Goal: Transaction & Acquisition: Book appointment/travel/reservation

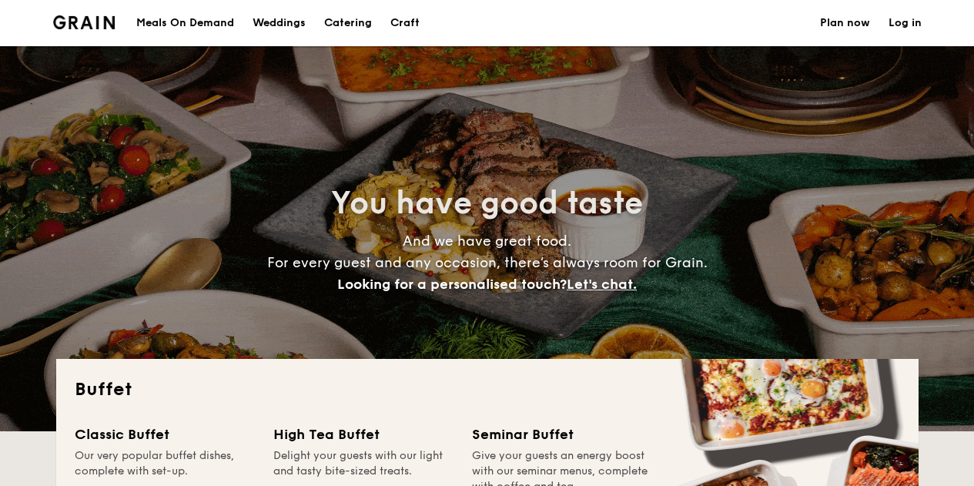
select select
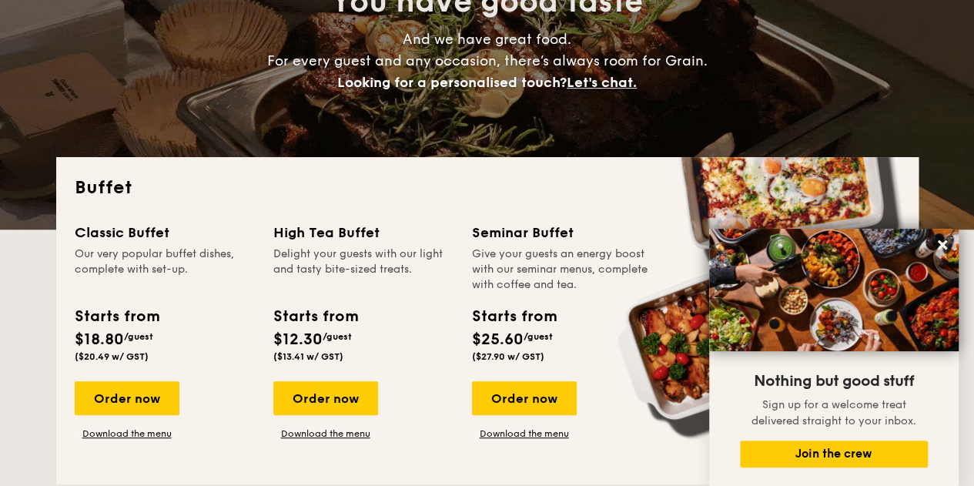
scroll to position [204, 0]
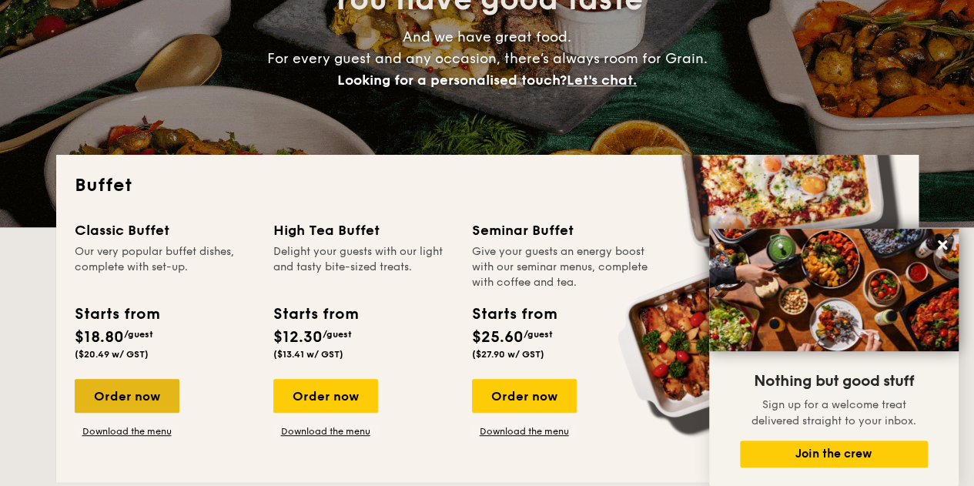
click at [155, 406] on div "Order now" at bounding box center [127, 396] width 105 height 34
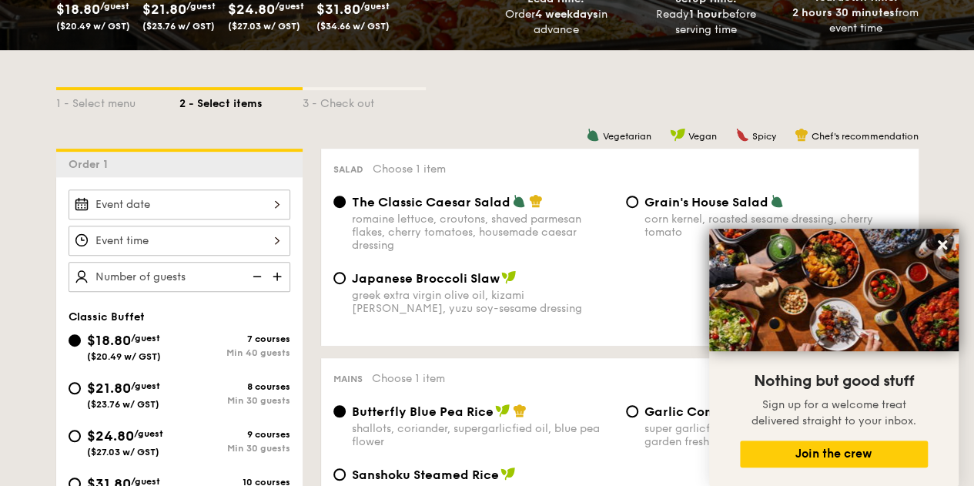
scroll to position [328, 0]
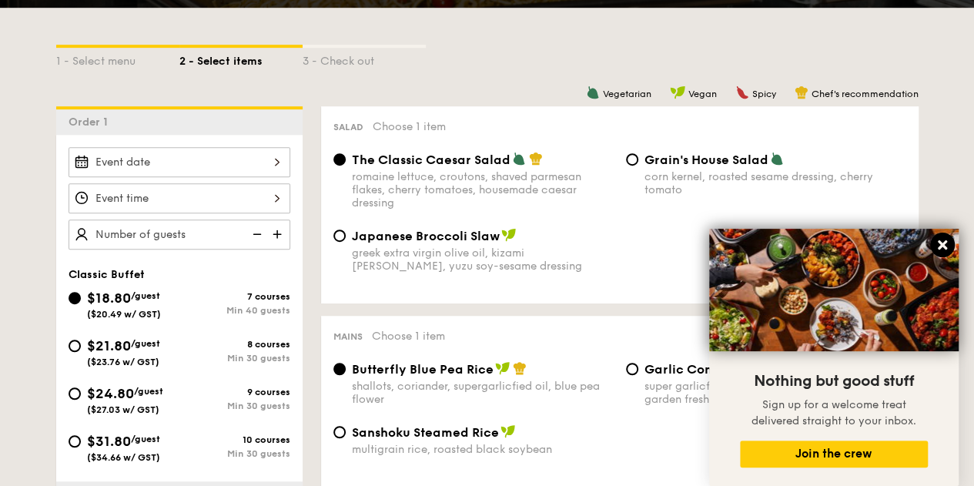
click at [945, 249] on icon at bounding box center [942, 244] width 9 height 9
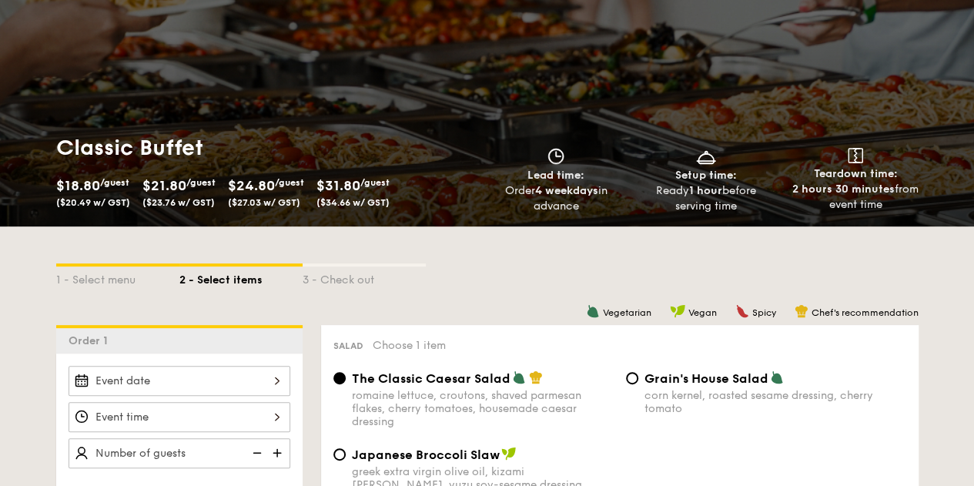
scroll to position [0, 0]
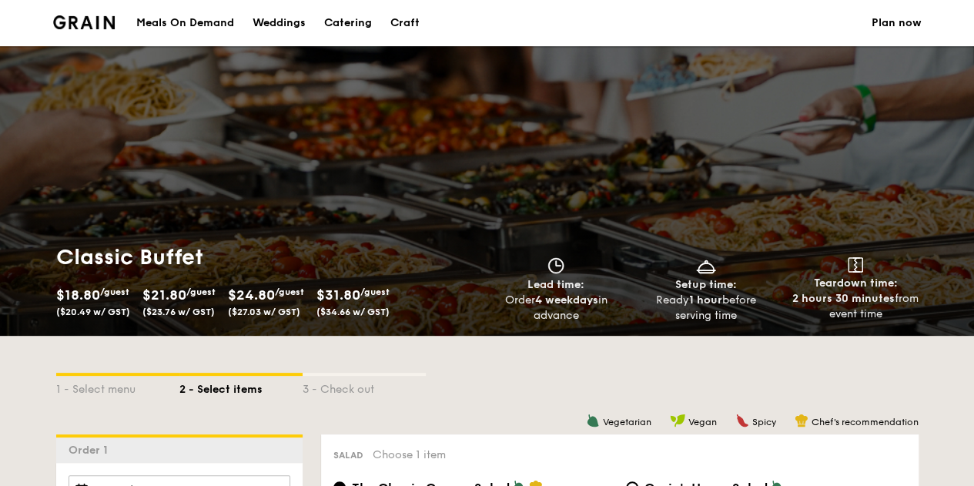
click at [362, 18] on div "Catering" at bounding box center [348, 23] width 48 height 46
select select
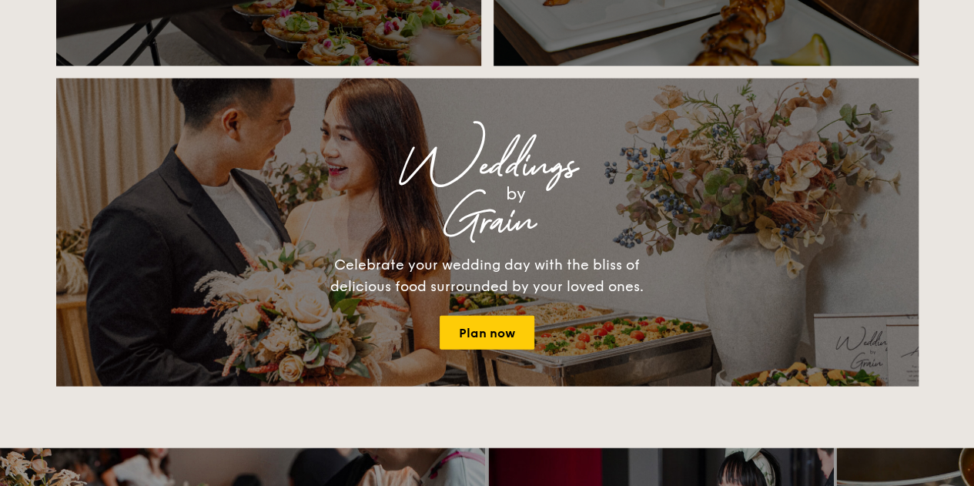
scroll to position [1643, 0]
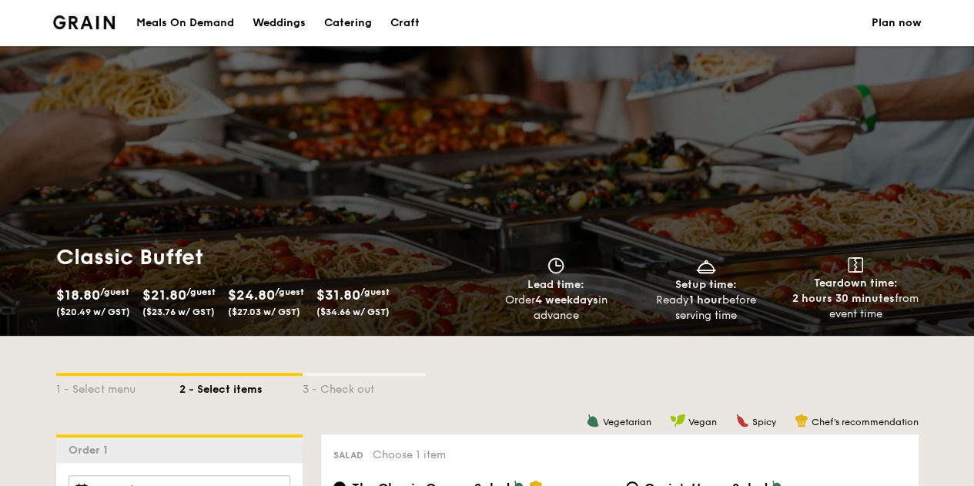
select select
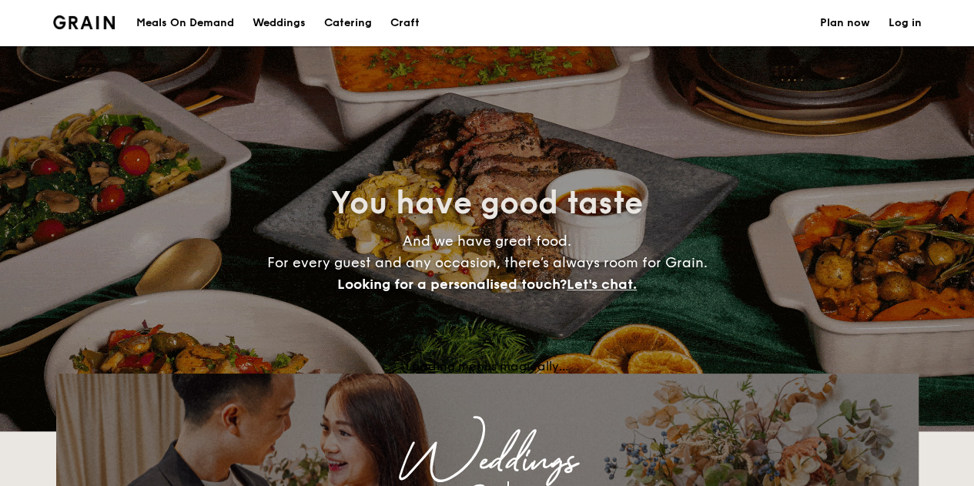
scroll to position [204, 0]
